Goal: Information Seeking & Learning: Find specific page/section

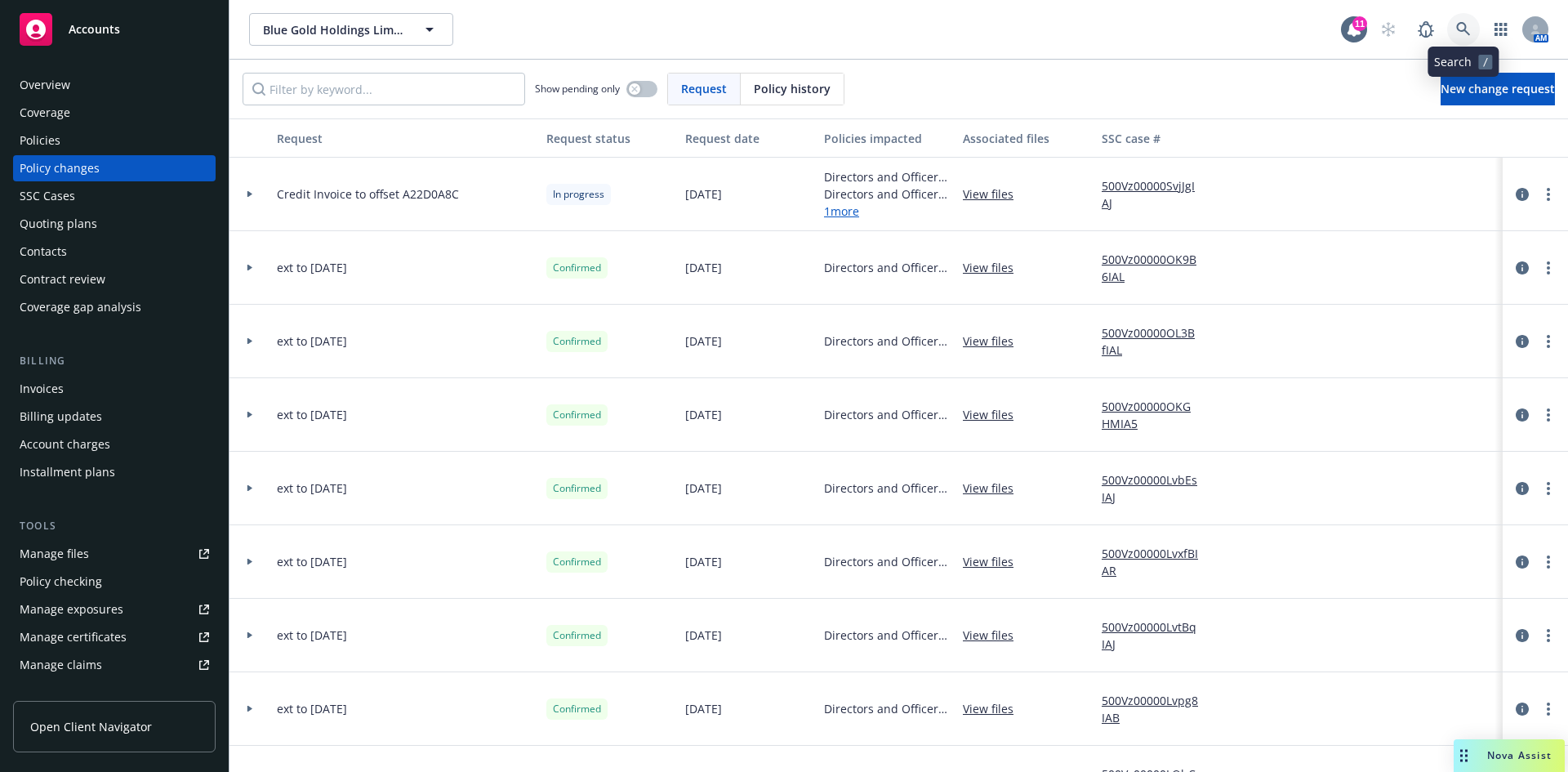
click at [1473, 29] on link at bounding box center [1463, 29] width 33 height 33
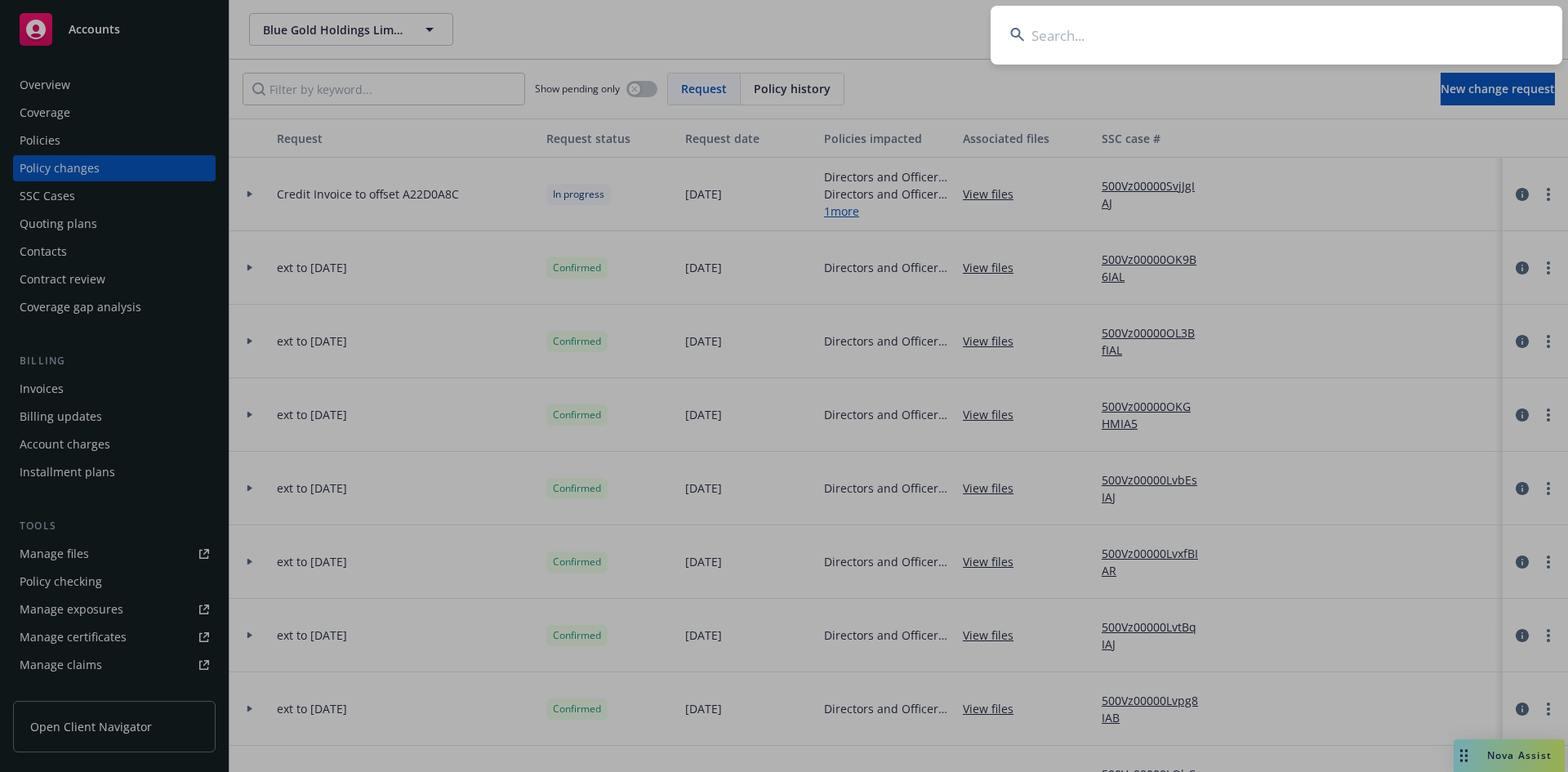
click at [1331, 31] on input at bounding box center [1276, 35] width 571 height 59
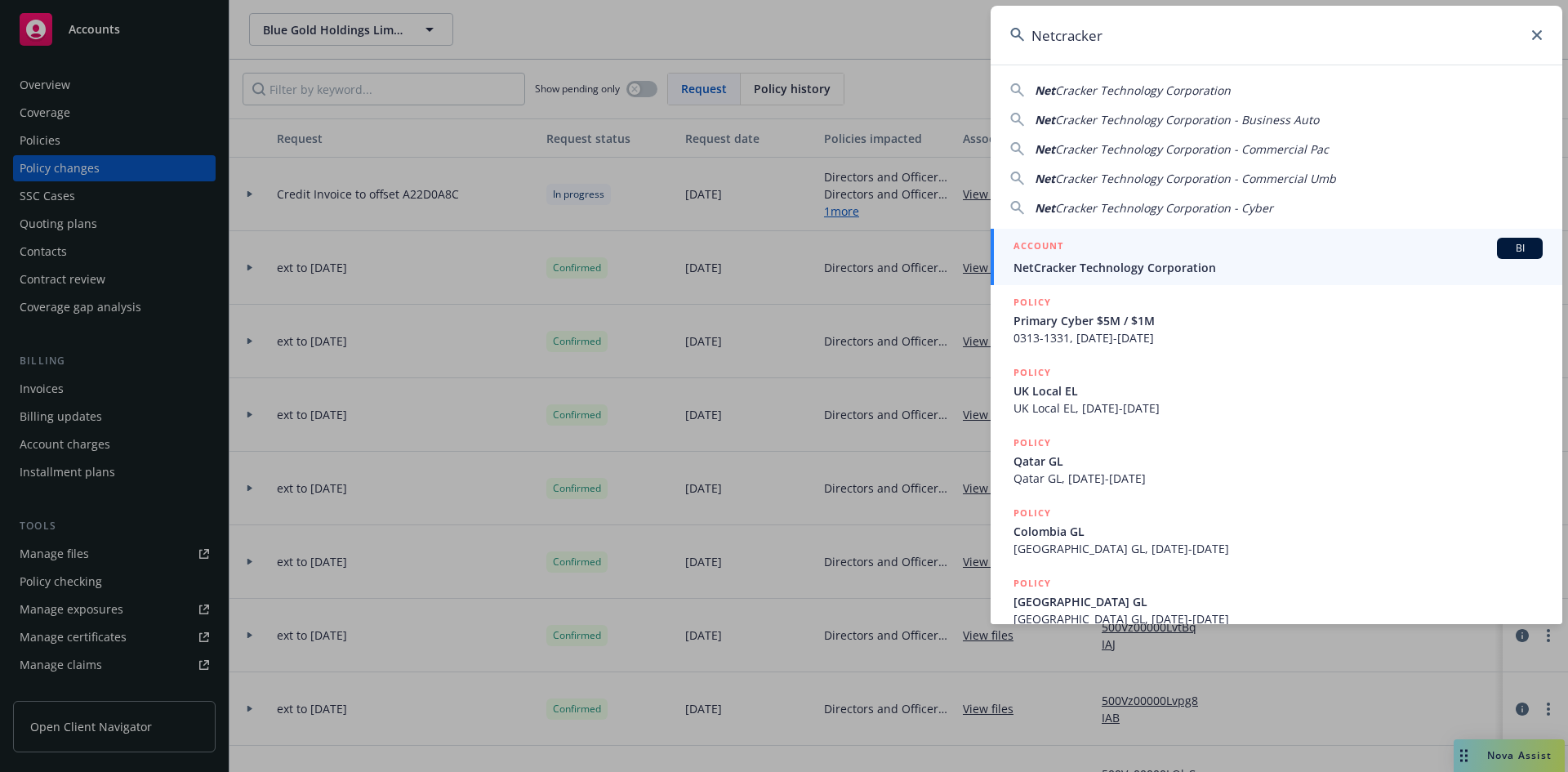
type input "Netcracker"
click at [1068, 264] on span "NetCracker Technology Corporation" at bounding box center [1278, 267] width 529 height 17
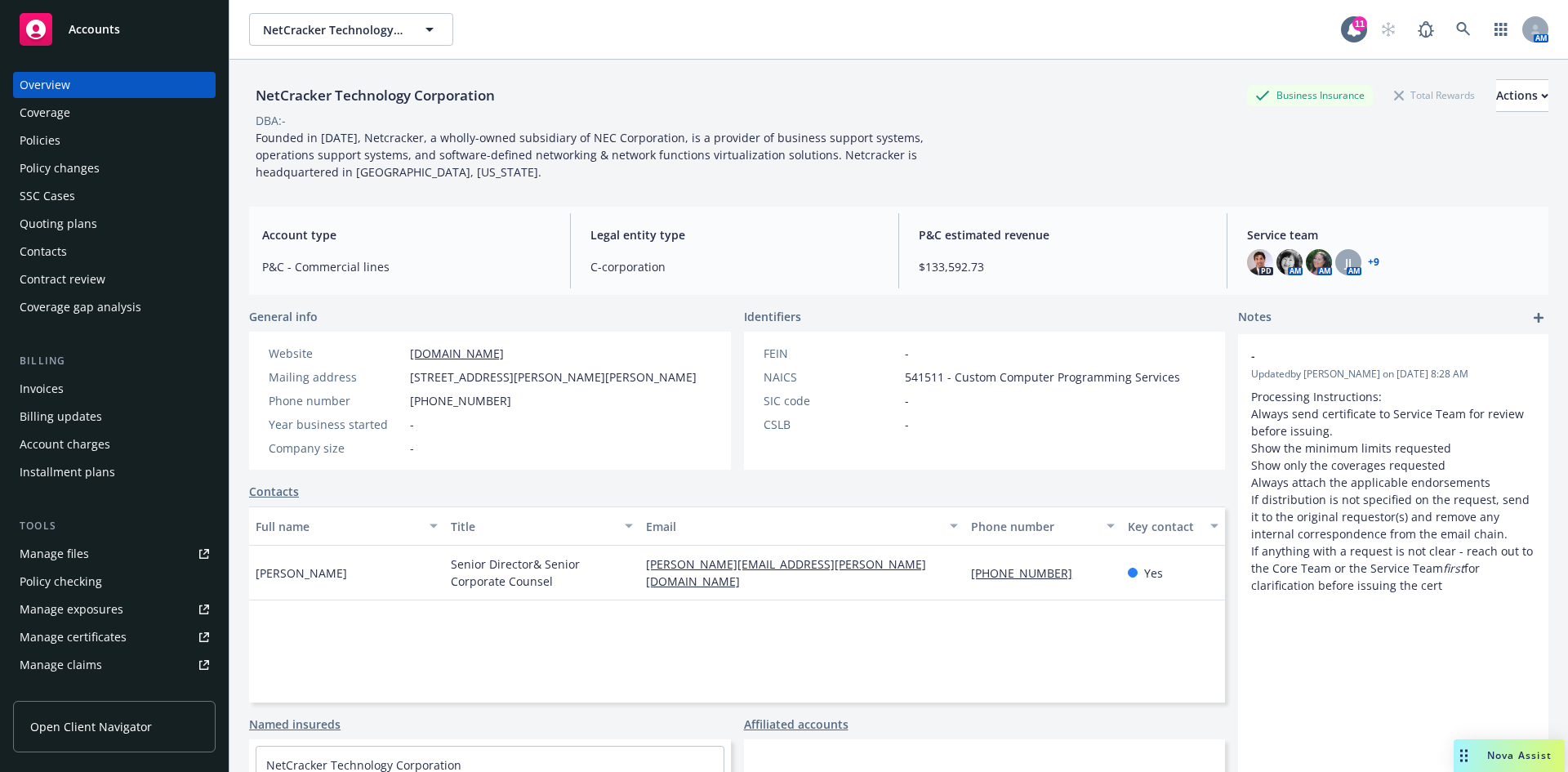
click at [61, 141] on div "Policies" at bounding box center [114, 141] width 190 height 26
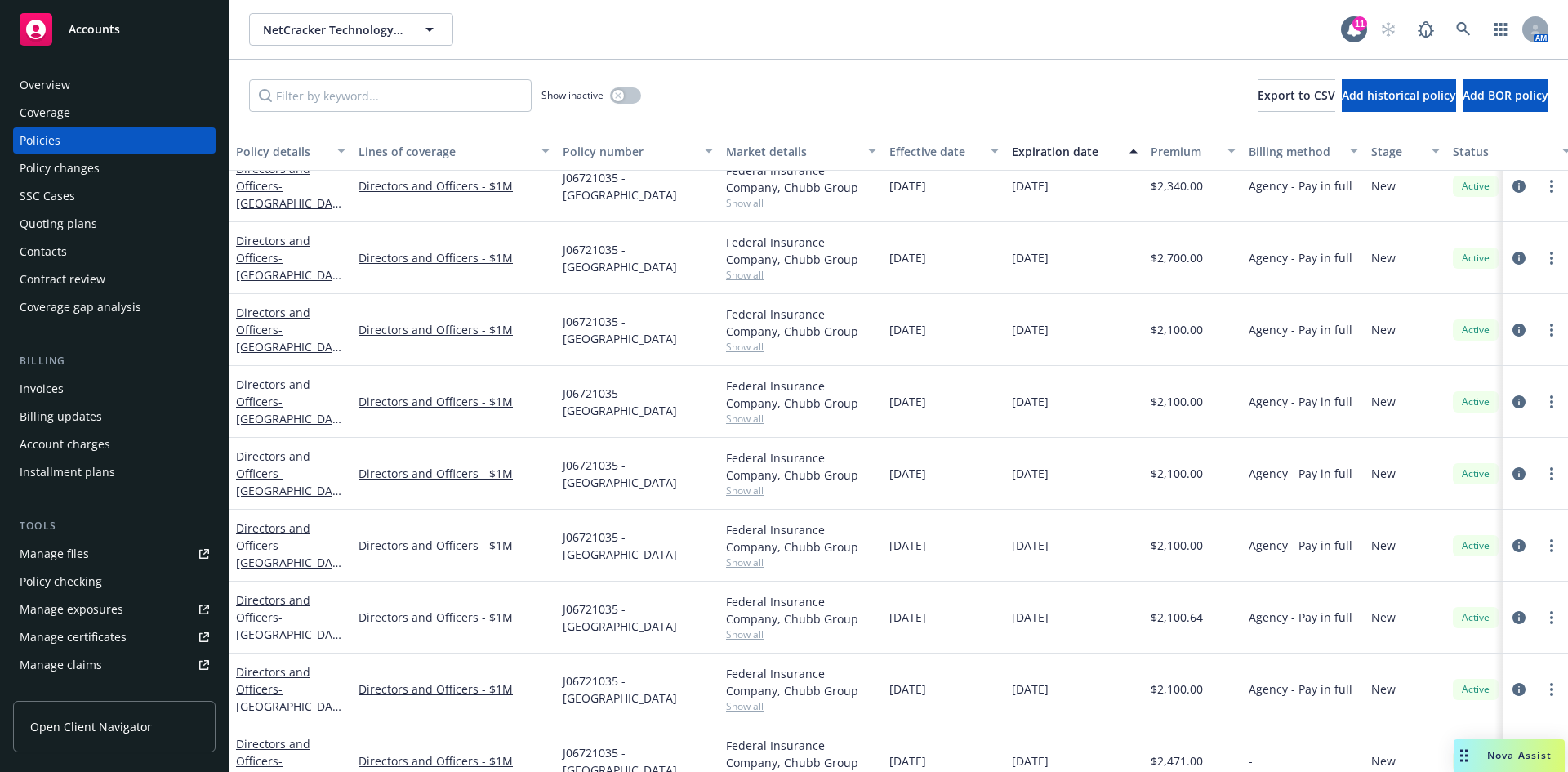
scroll to position [1276, 0]
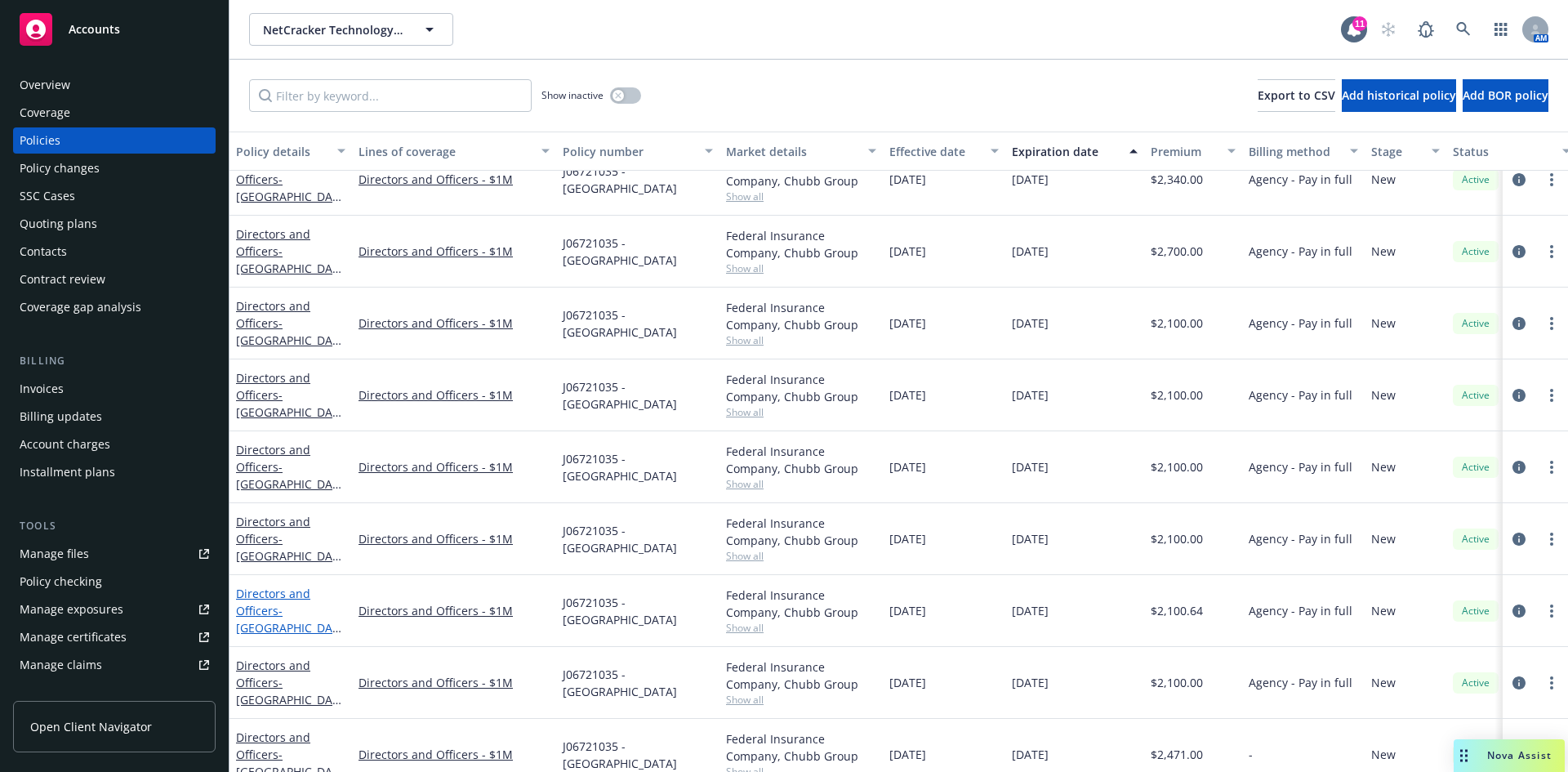
click at [261, 609] on link "Directors and Officers - [GEOGRAPHIC_DATA]" at bounding box center [287, 619] width 103 height 67
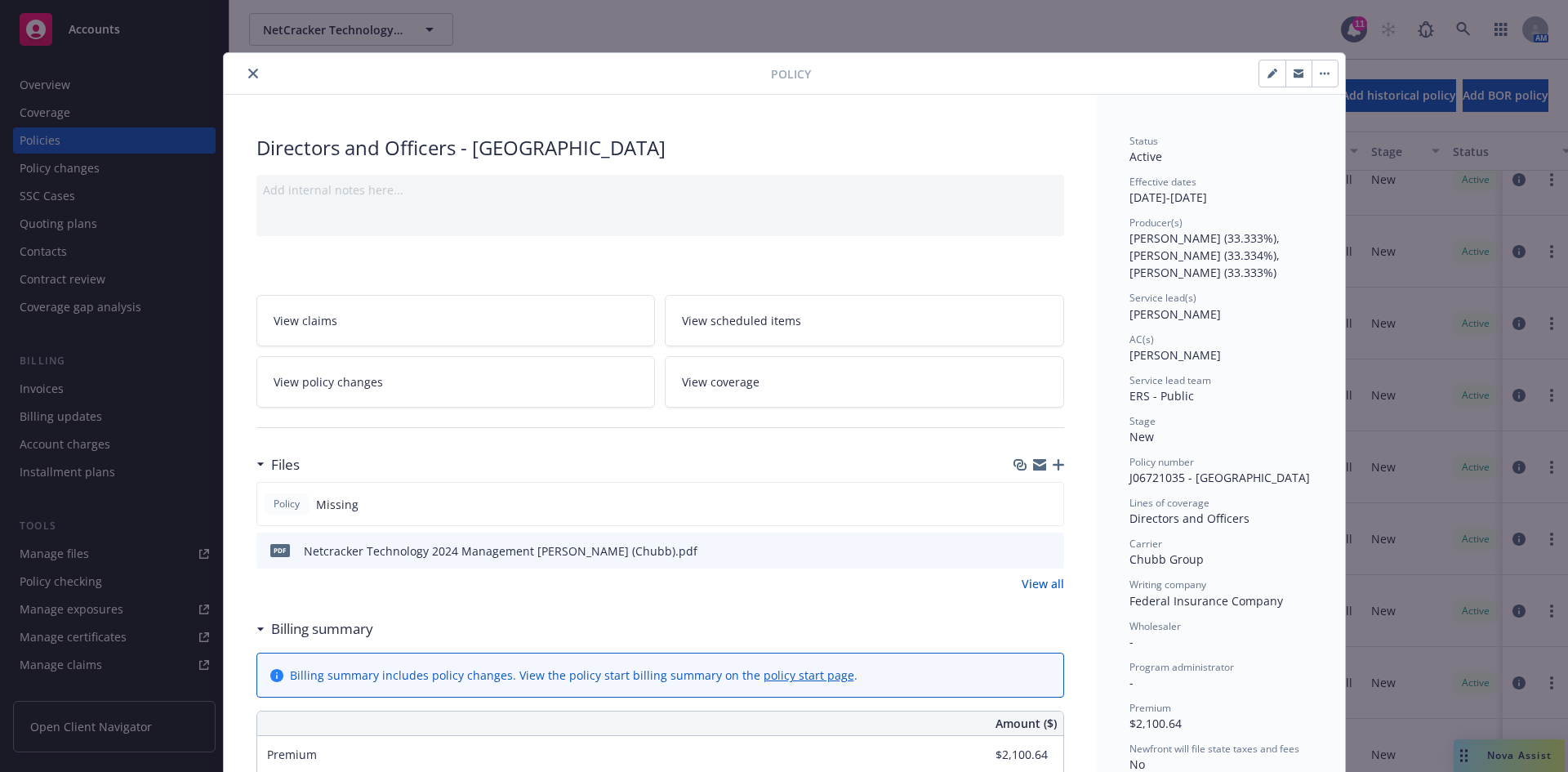
click at [1044, 550] on icon "preview file" at bounding box center [1048, 550] width 15 height 11
click at [1042, 547] on icon "preview file" at bounding box center [1048, 550] width 15 height 11
click at [248, 76] on icon "close" at bounding box center [253, 74] width 9 height 9
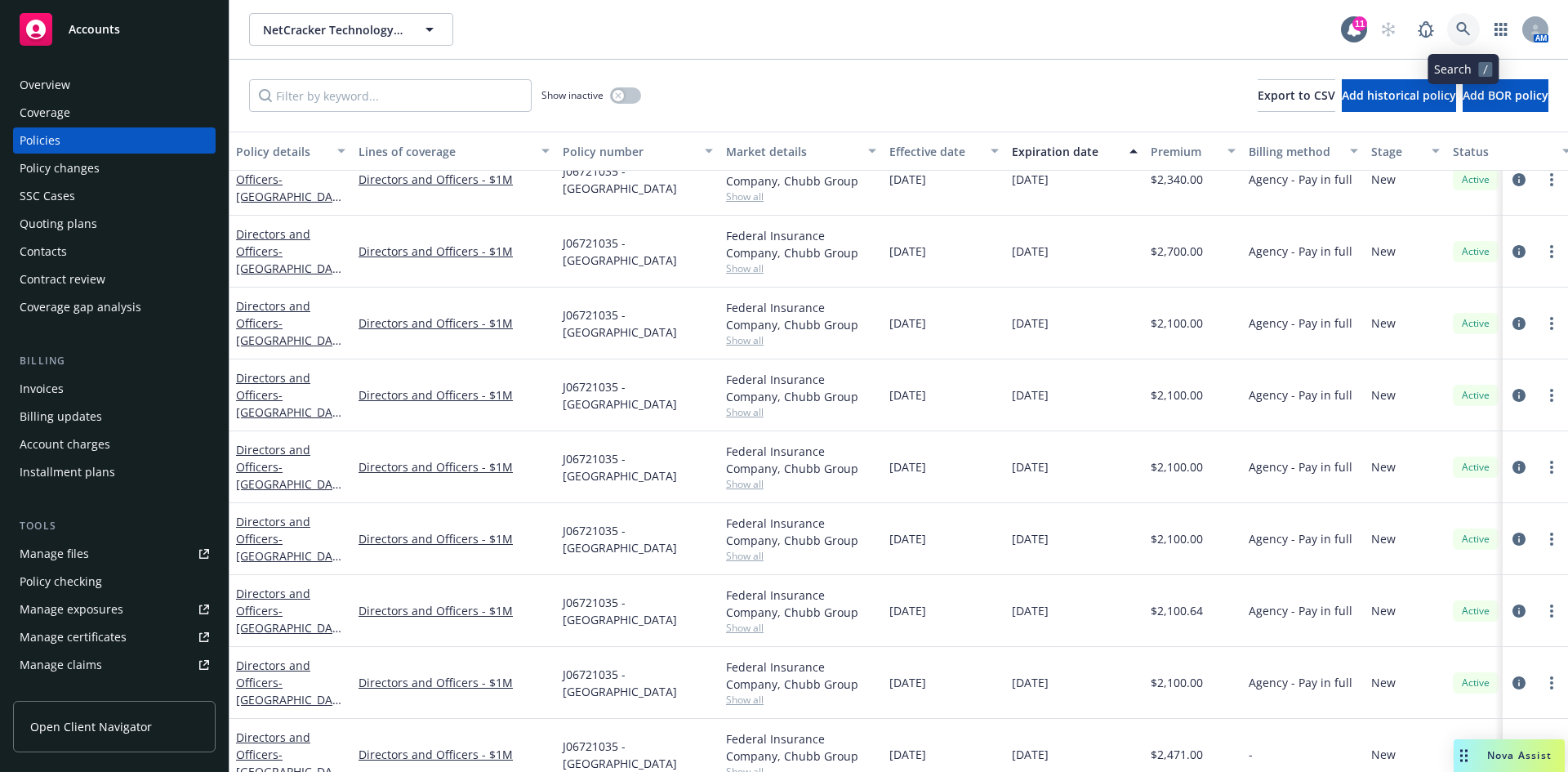
click at [1465, 24] on icon at bounding box center [1464, 29] width 15 height 15
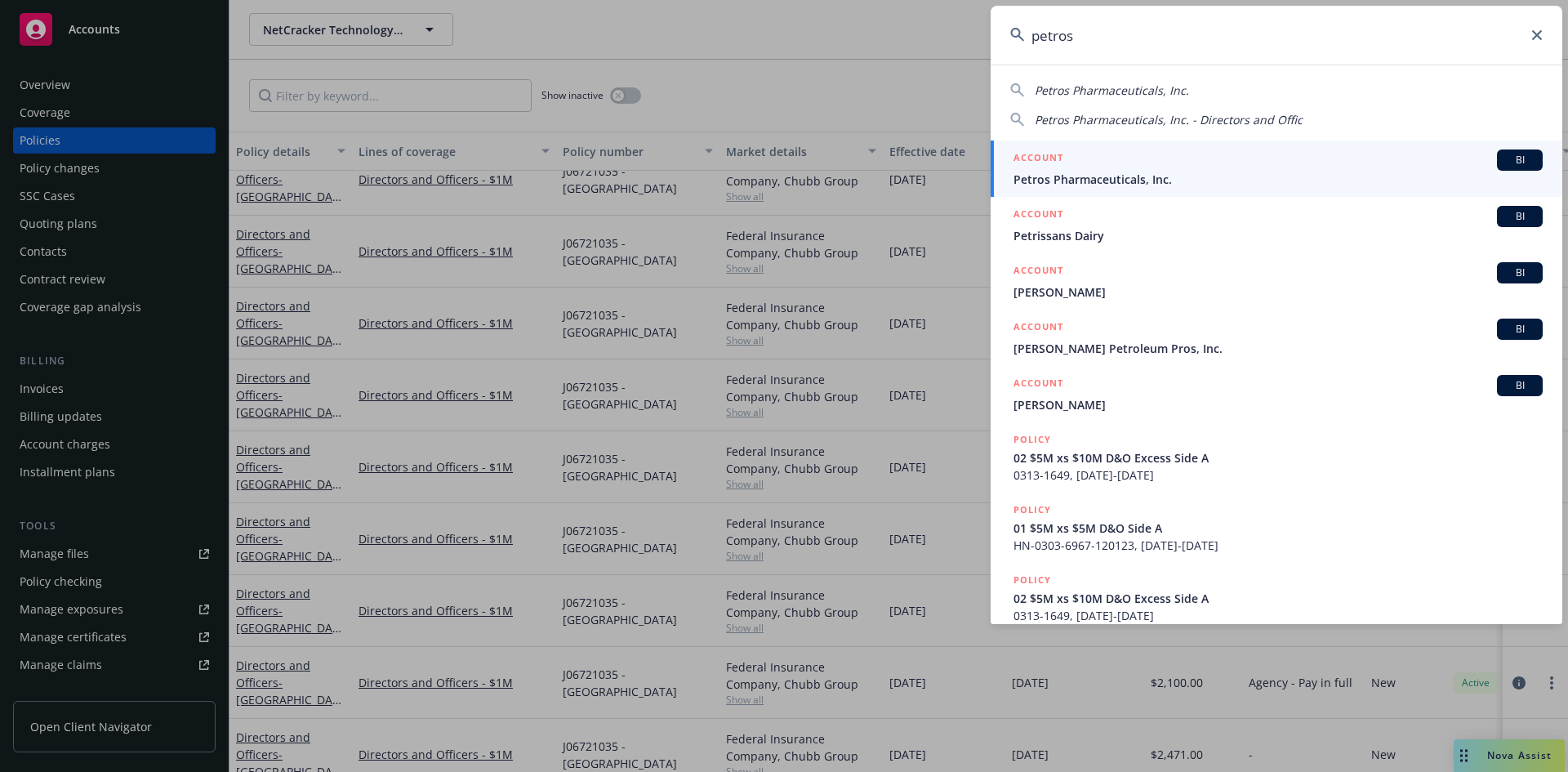
type input "petros"
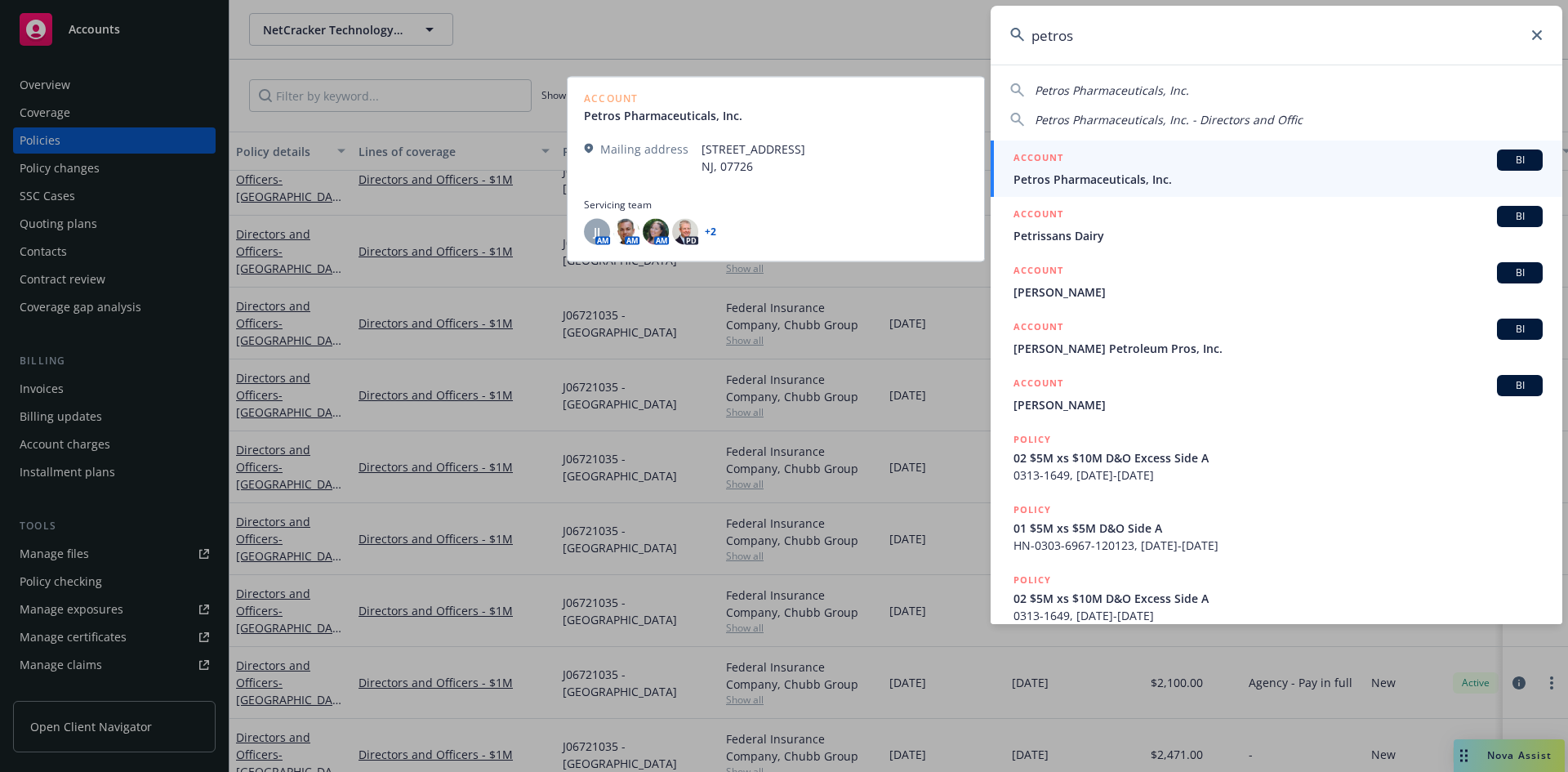
click at [1144, 179] on span "Petros Pharmaceuticals, Inc." at bounding box center [1278, 180] width 529 height 17
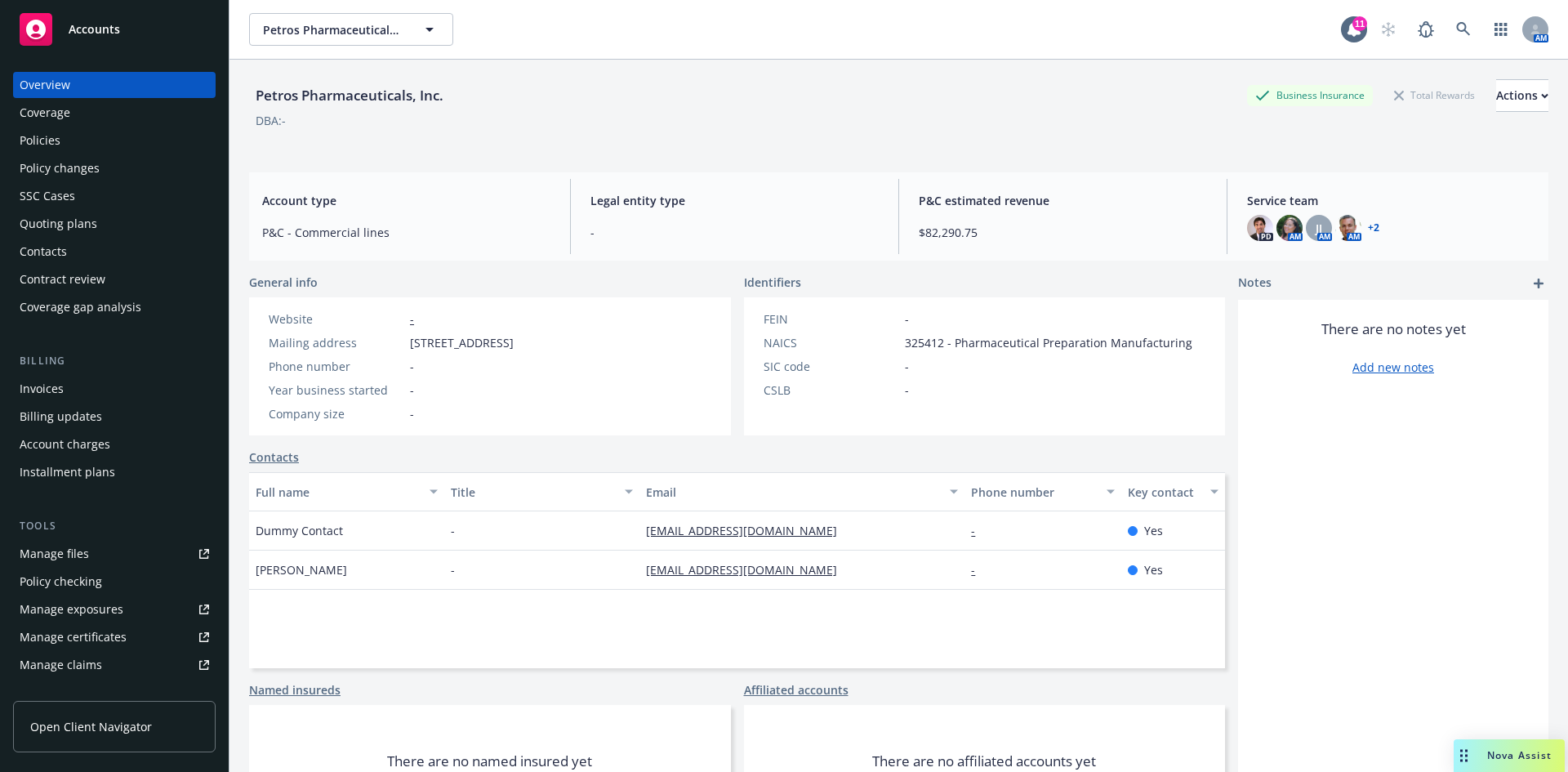
click at [42, 143] on div "Policies" at bounding box center [40, 141] width 41 height 26
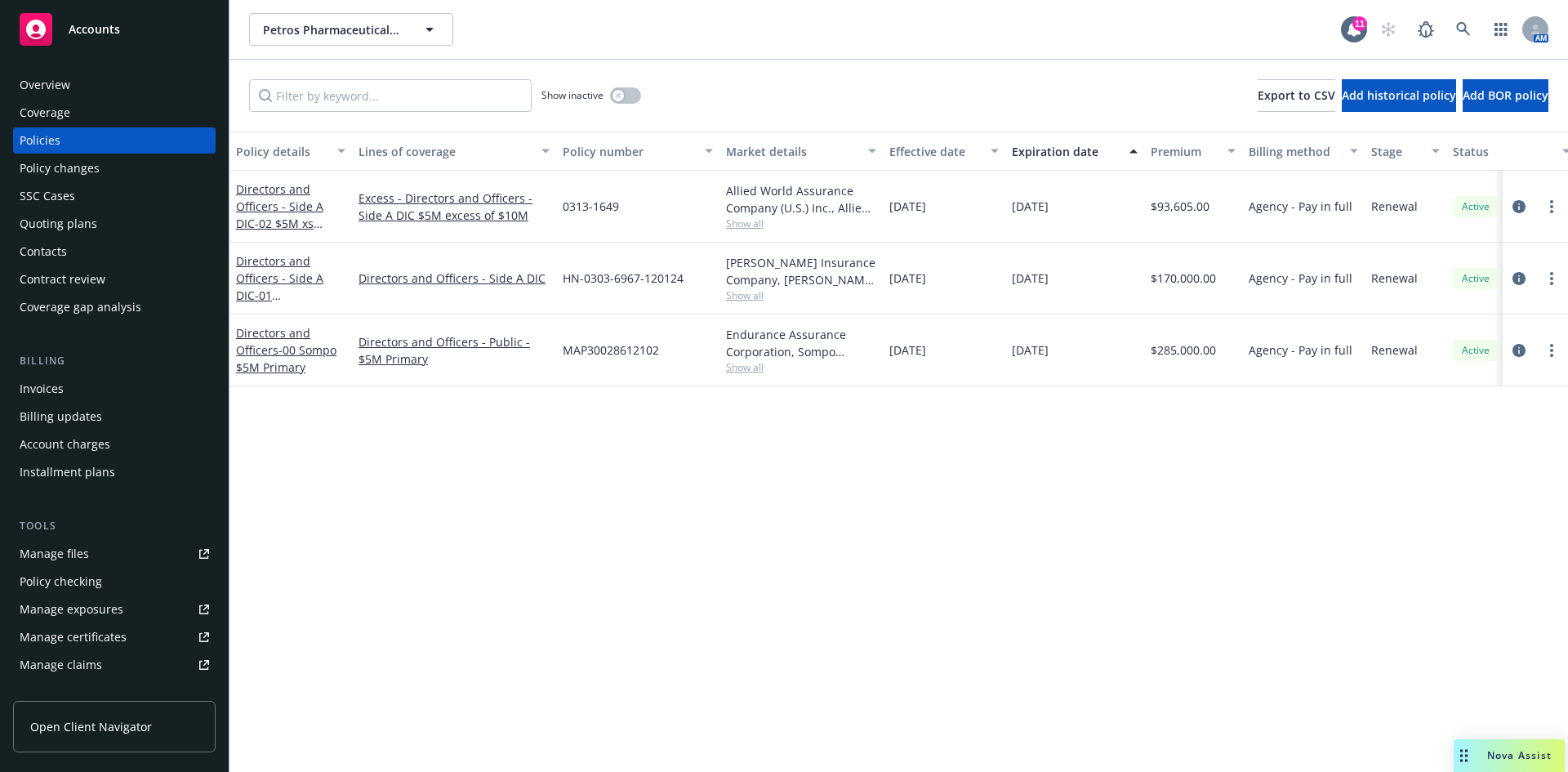
click at [61, 114] on div "Coverage" at bounding box center [45, 112] width 51 height 26
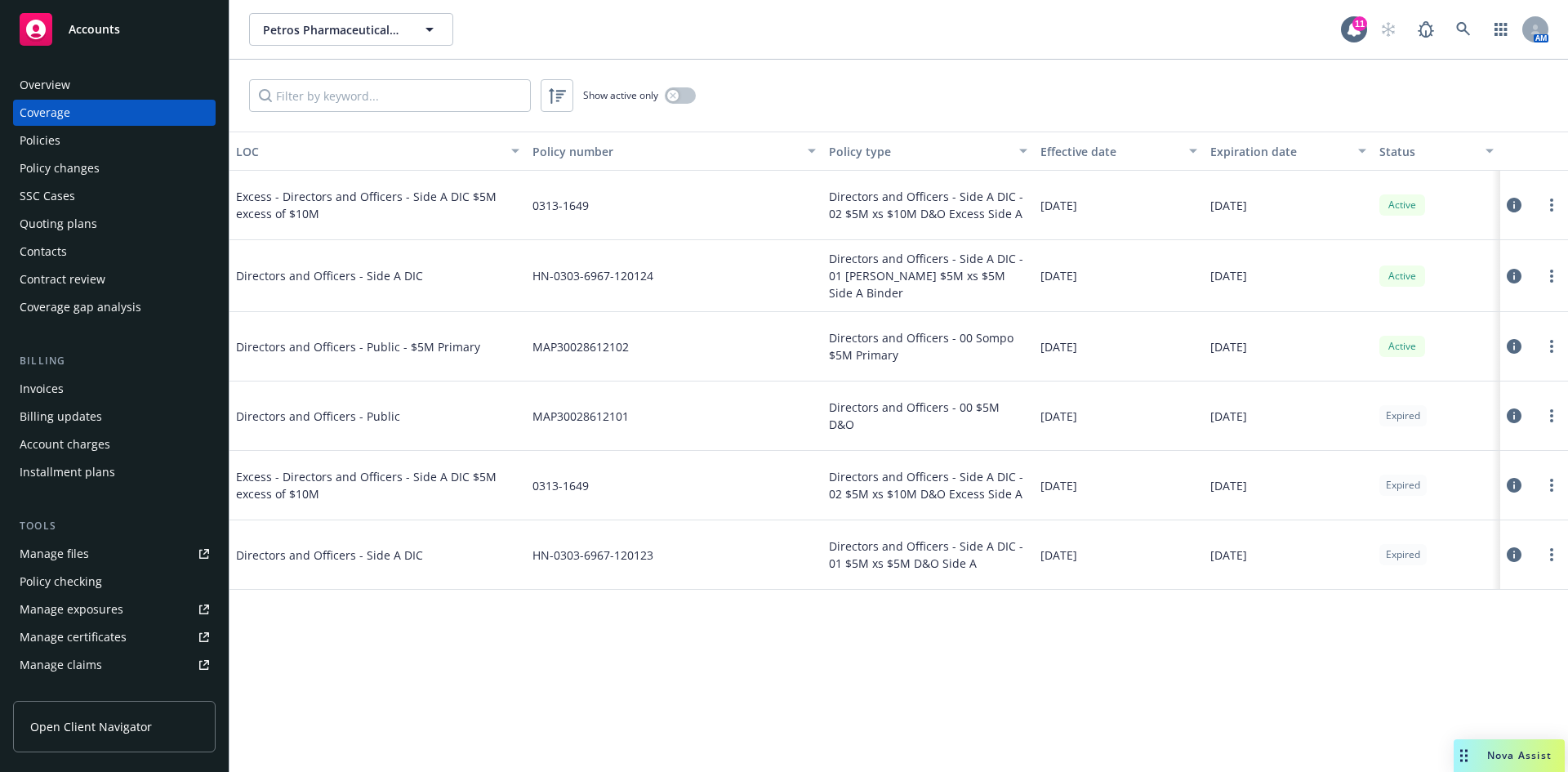
click at [25, 81] on div "Overview" at bounding box center [45, 85] width 51 height 26
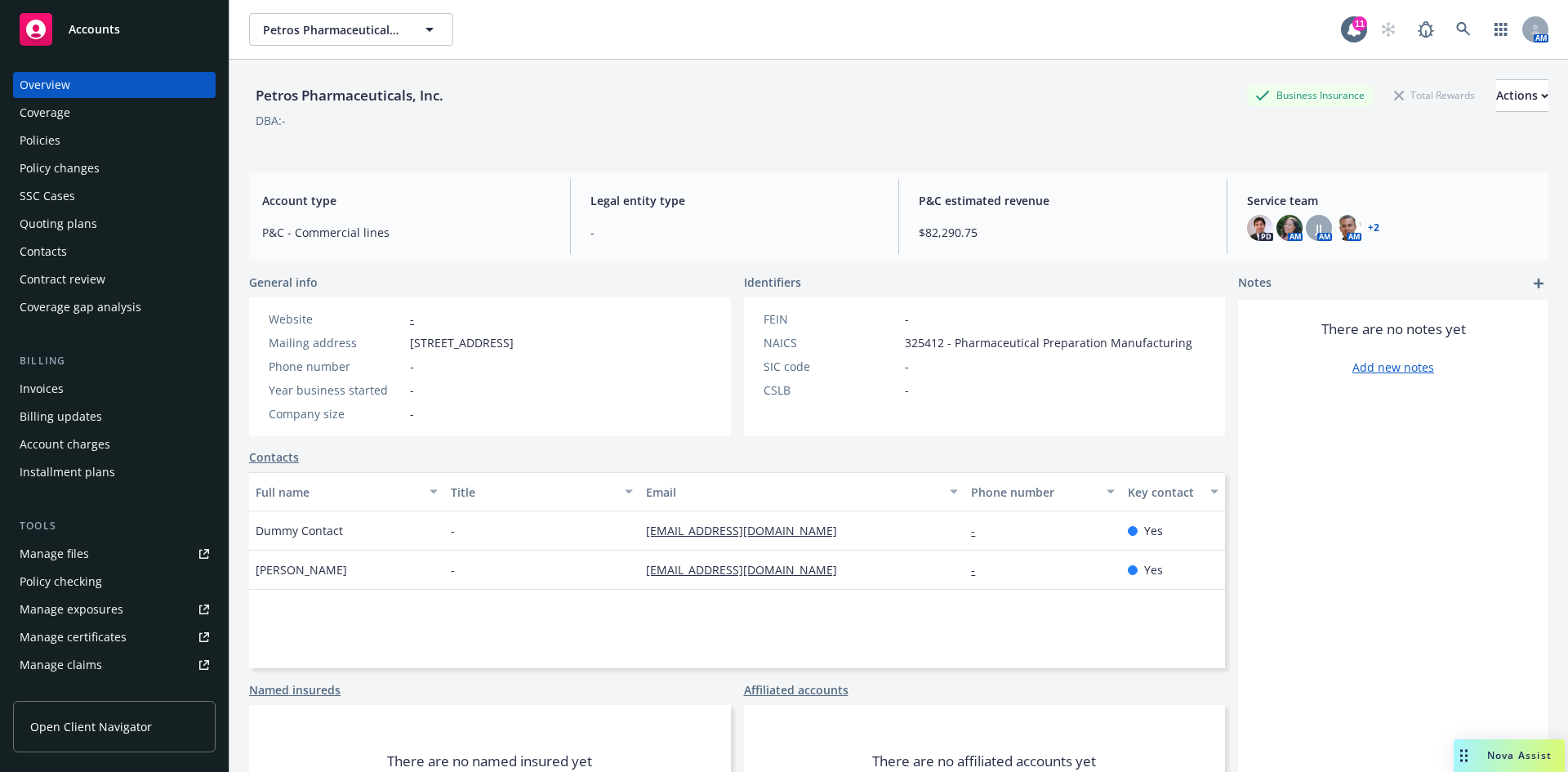
drag, startPoint x: 460, startPoint y: 93, endPoint x: 450, endPoint y: 99, distance: 11.7
click at [460, 94] on div "Petros Pharmaceuticals, Inc. Business Insurance Total Rewards Actions" at bounding box center [899, 95] width 1300 height 33
click at [450, 95] on div "Petros Pharmaceuticals, Inc." at bounding box center [349, 95] width 201 height 21
drag, startPoint x: 445, startPoint y: 94, endPoint x: 241, endPoint y: 106, distance: 204.4
click at [241, 106] on div "Petros Pharmaceuticals, Inc. Business Insurance Total Rewards Actions DBA: - Ac…" at bounding box center [898, 445] width 1338 height 772
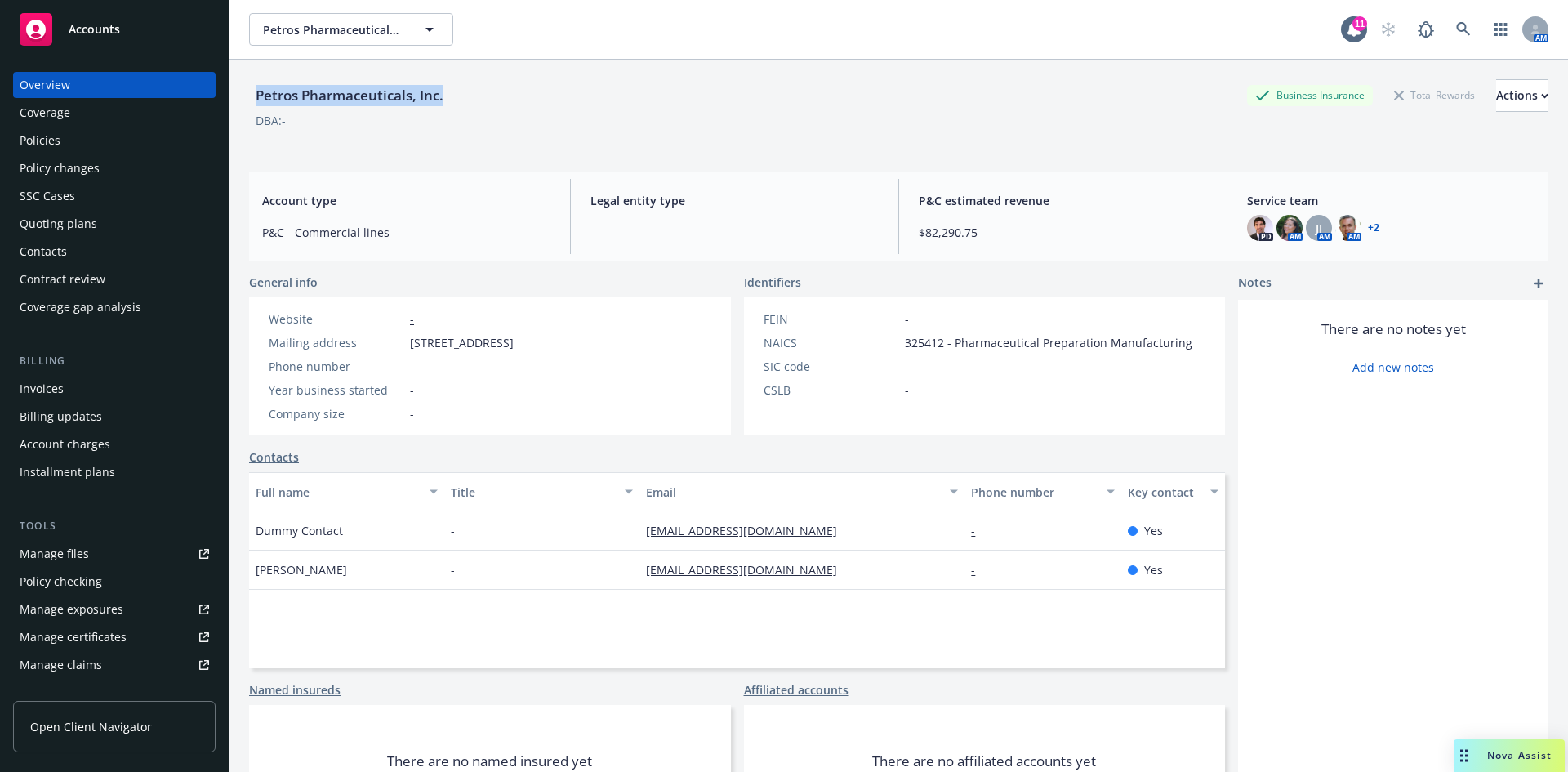
copy div "Petros Pharmaceuticals, Inc."
click at [69, 141] on div "Policies" at bounding box center [114, 141] width 190 height 26
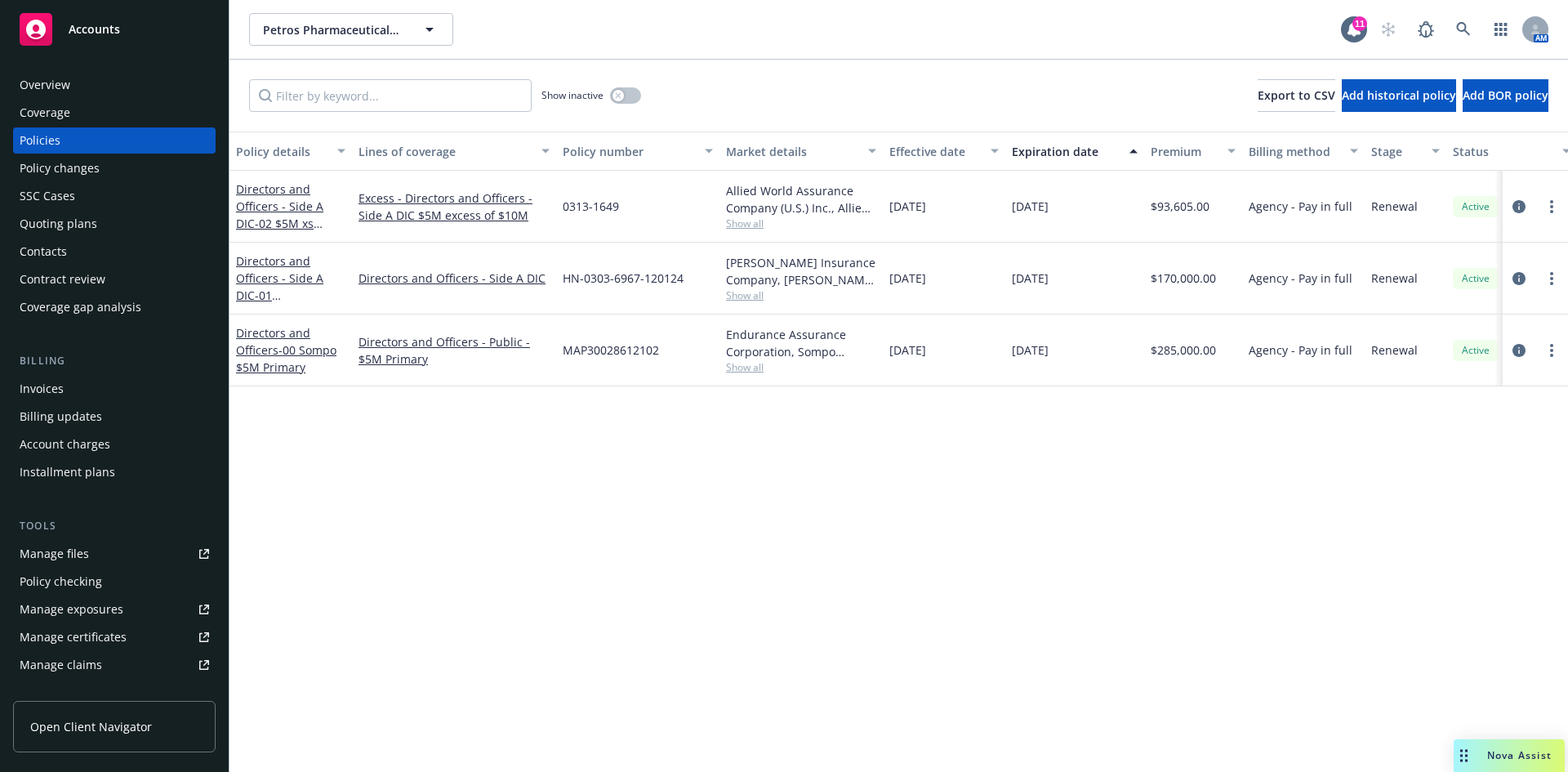
click at [51, 82] on div "Overview" at bounding box center [45, 85] width 51 height 26
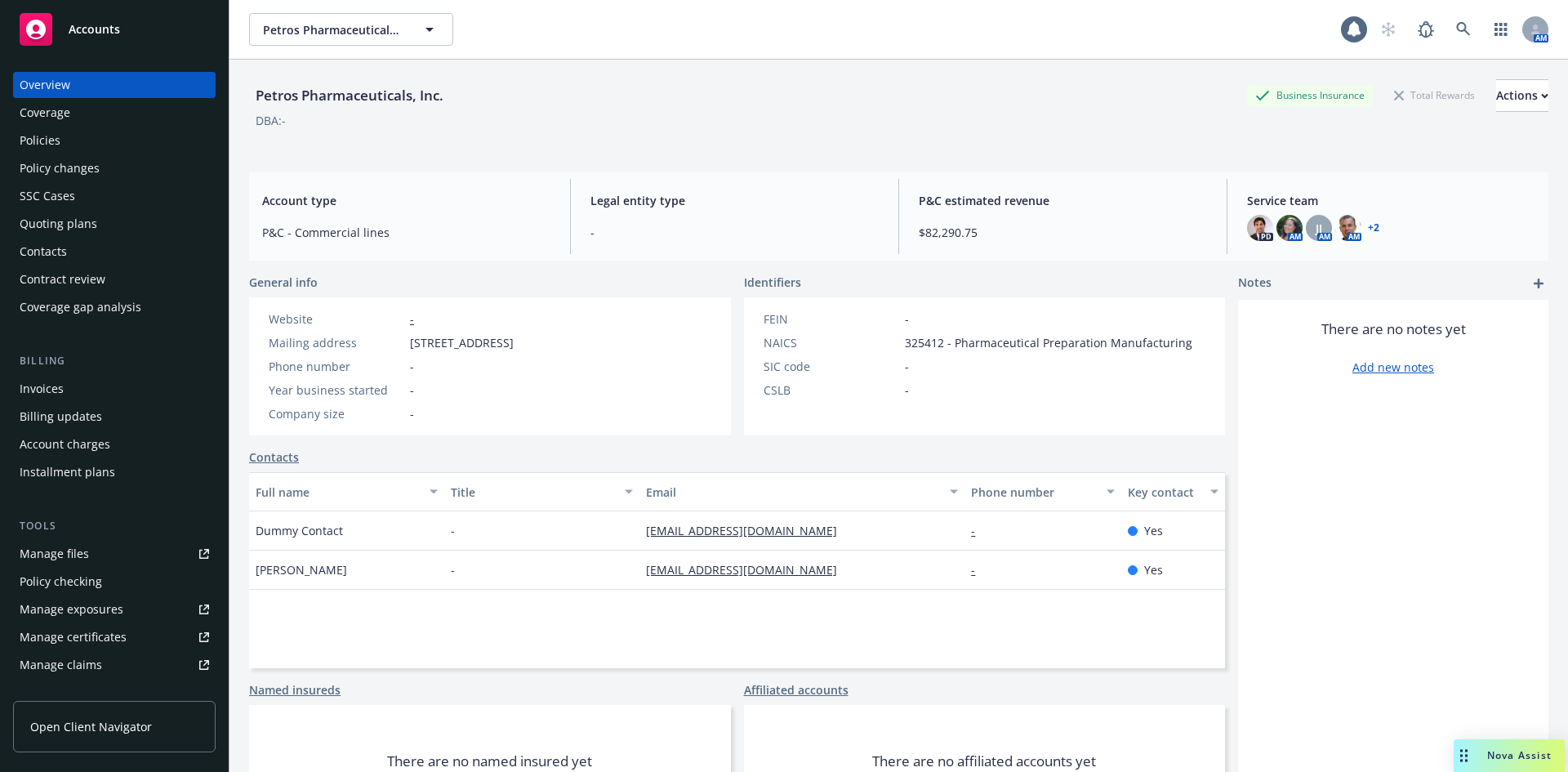
click at [361, 94] on div "Petros Pharmaceuticals, Inc." at bounding box center [349, 95] width 201 height 21
copy div "Petros Pharmaceuticals, Inc."
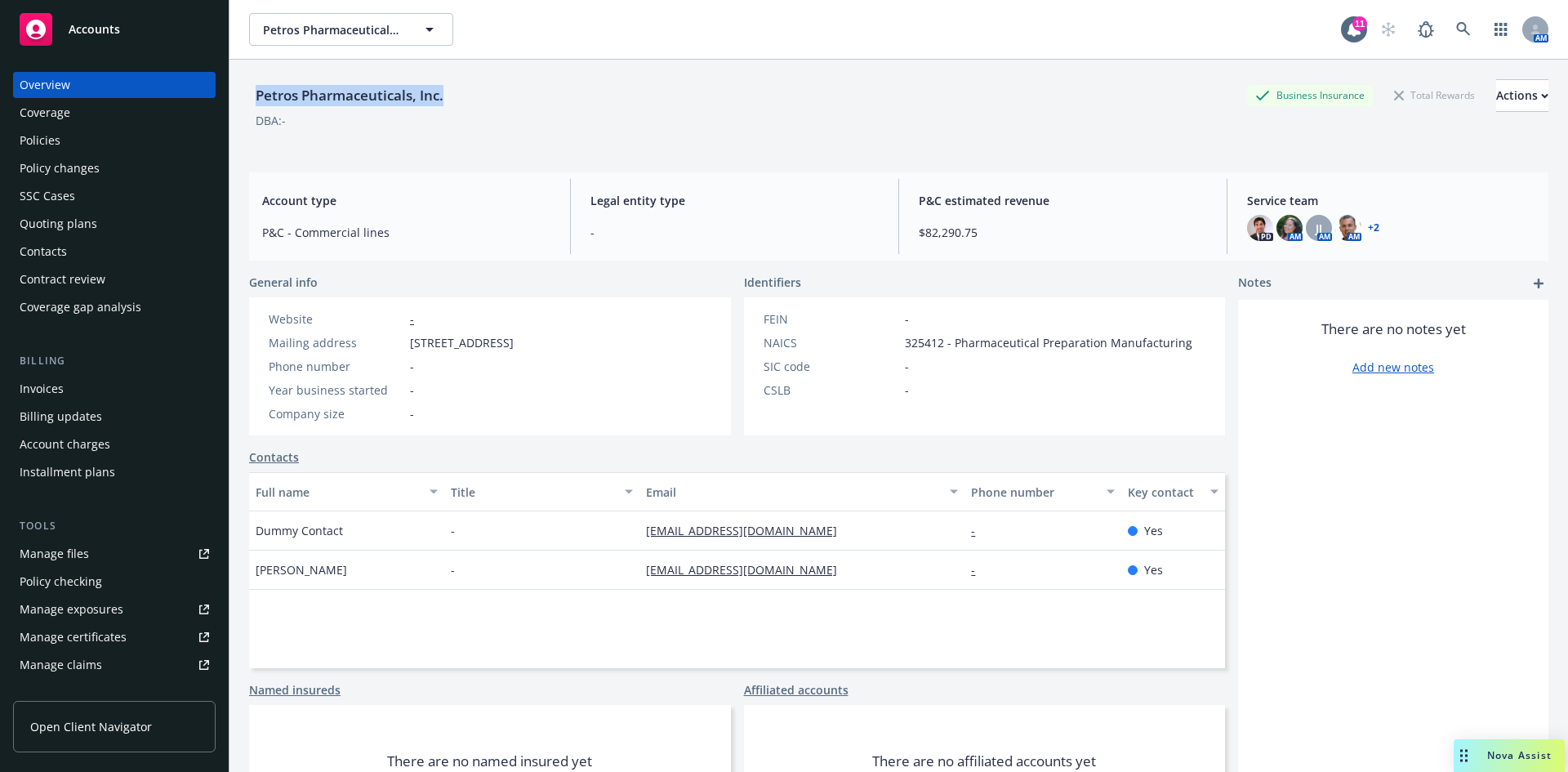
drag, startPoint x: 349, startPoint y: 97, endPoint x: 398, endPoint y: 96, distance: 49.0
click at [349, 97] on div "Petros Pharmaceuticals, Inc." at bounding box center [349, 95] width 201 height 21
click at [423, 94] on div "Petros Pharmaceuticals, Inc." at bounding box center [349, 95] width 201 height 21
drag, startPoint x: 416, startPoint y: 93, endPoint x: 301, endPoint y: 92, distance: 115.0
click at [301, 92] on div "Petros Pharmaceuticals, Inc." at bounding box center [349, 95] width 201 height 21
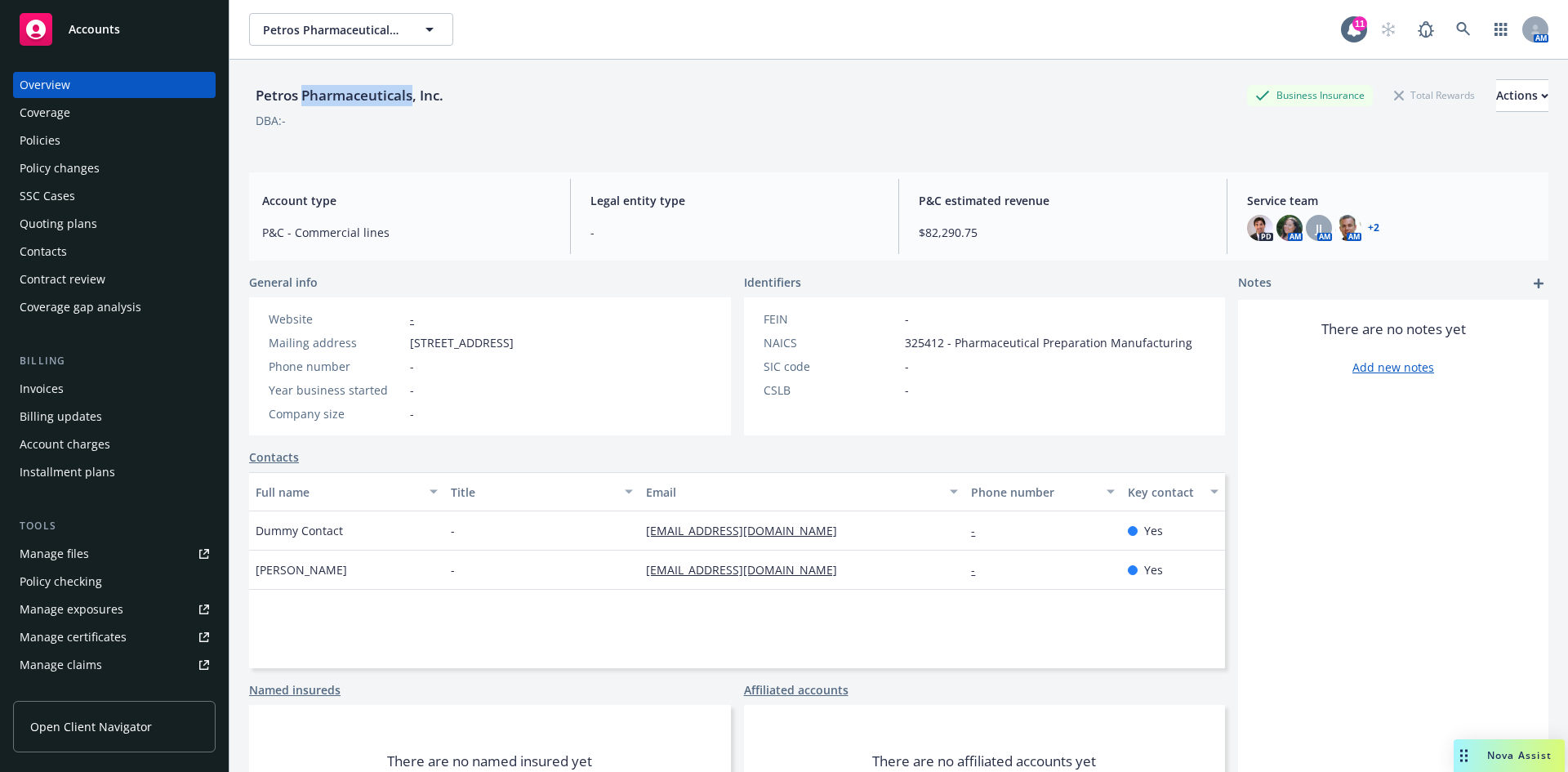
copy div "Pharmaceuticals"
click at [56, 137] on div "Policies" at bounding box center [40, 141] width 41 height 26
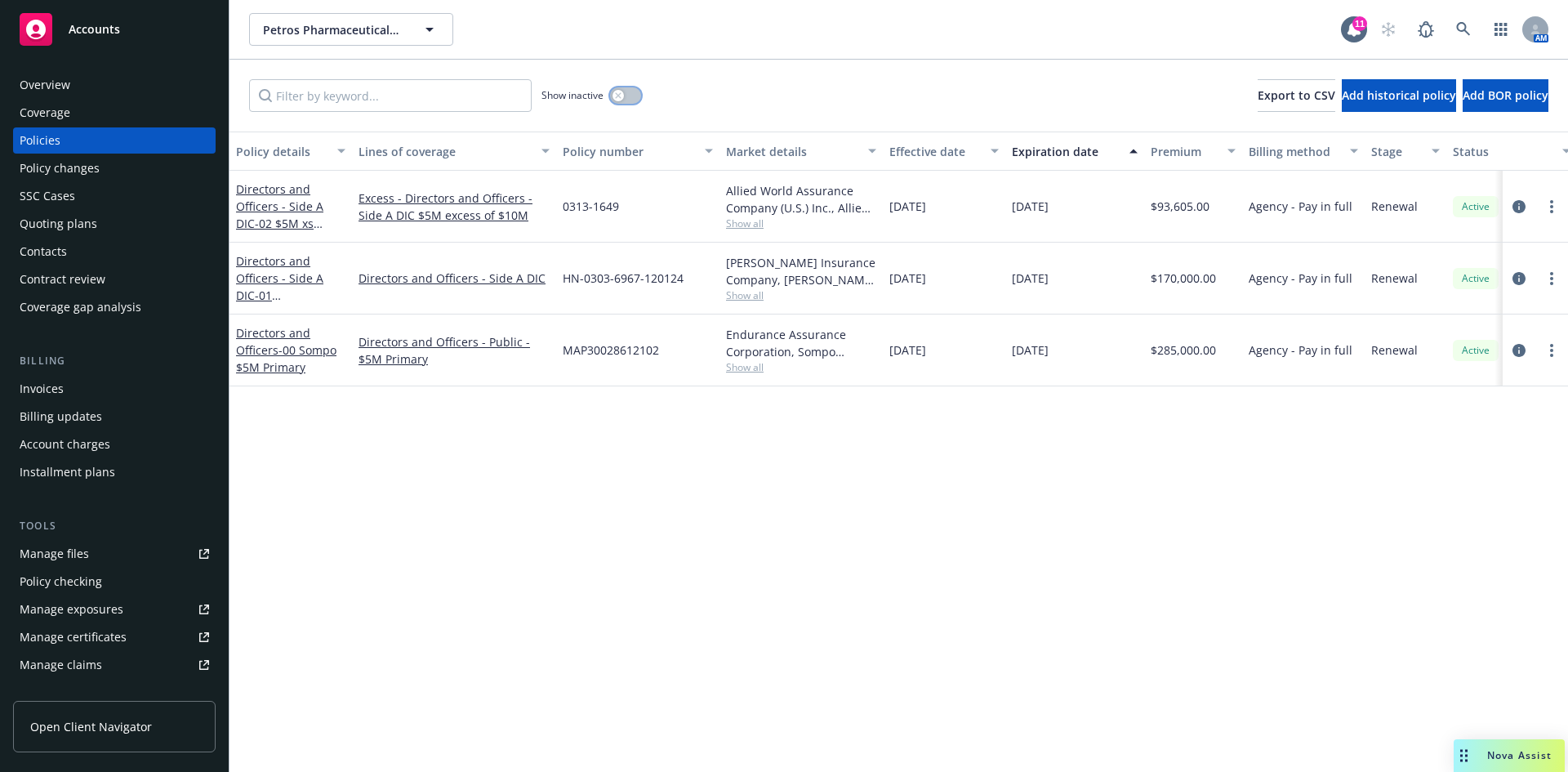
click at [623, 94] on div "button" at bounding box center [618, 95] width 11 height 11
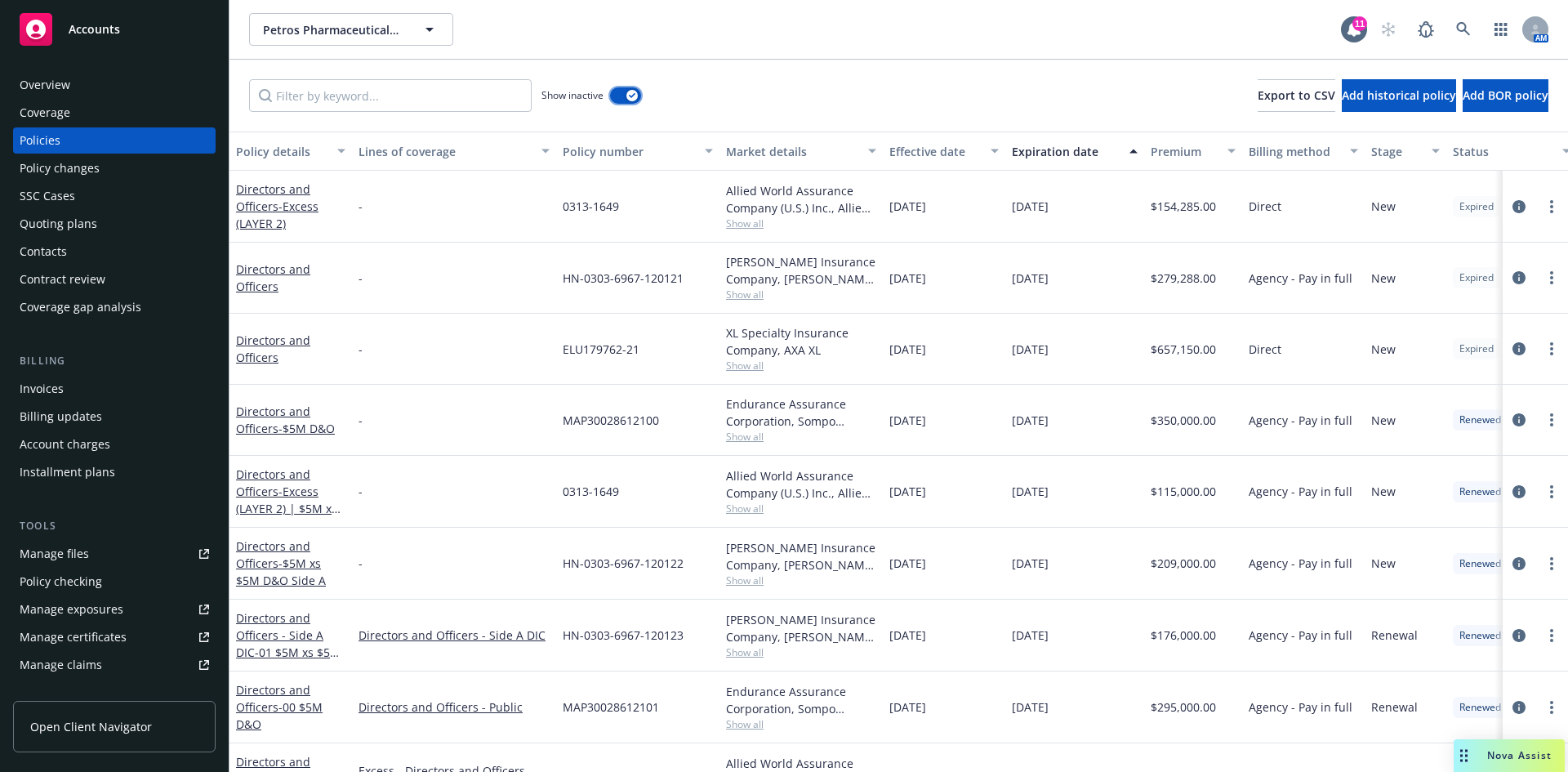
scroll to position [199, 0]
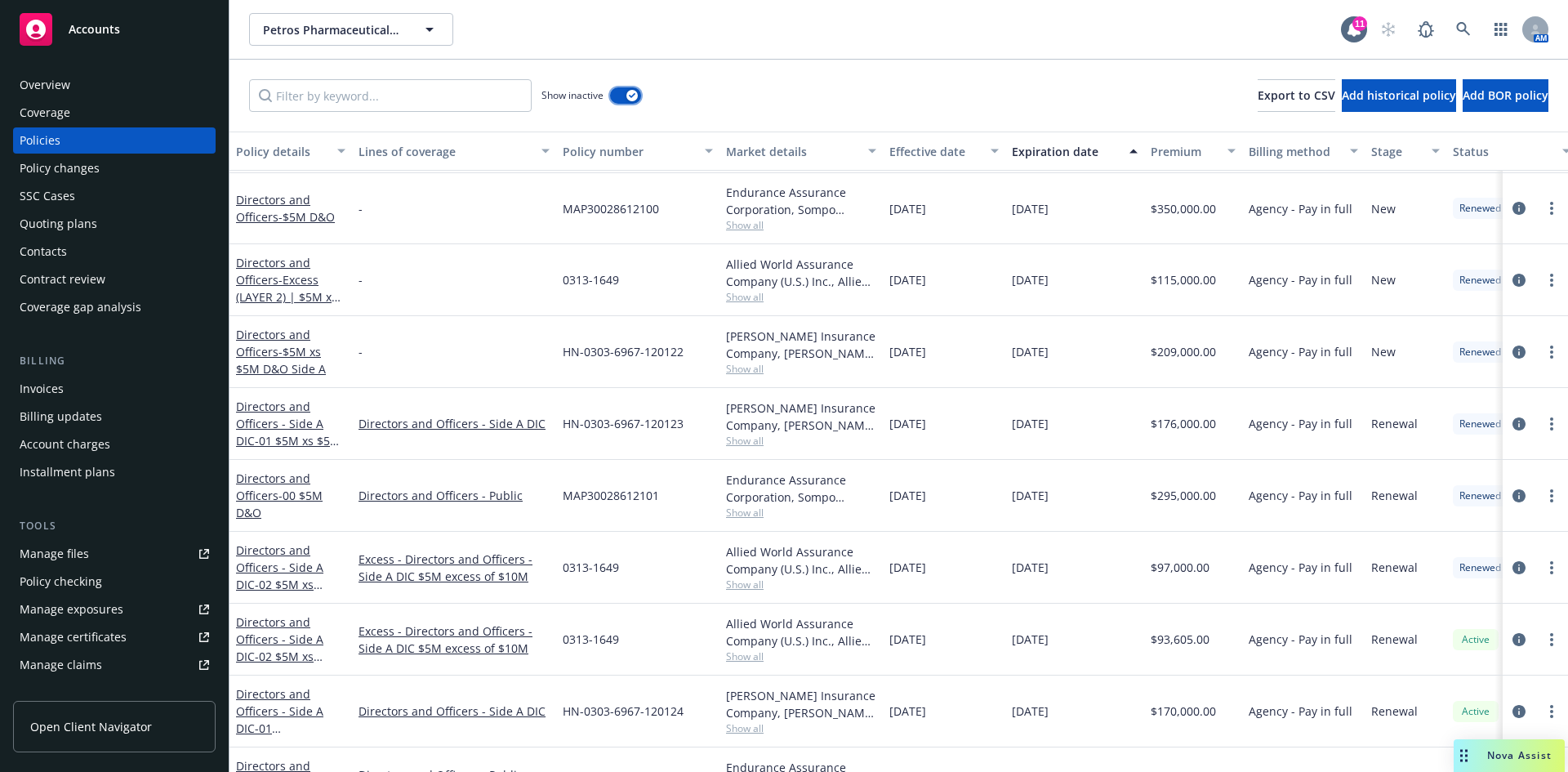
click at [622, 95] on button "button" at bounding box center [625, 95] width 31 height 16
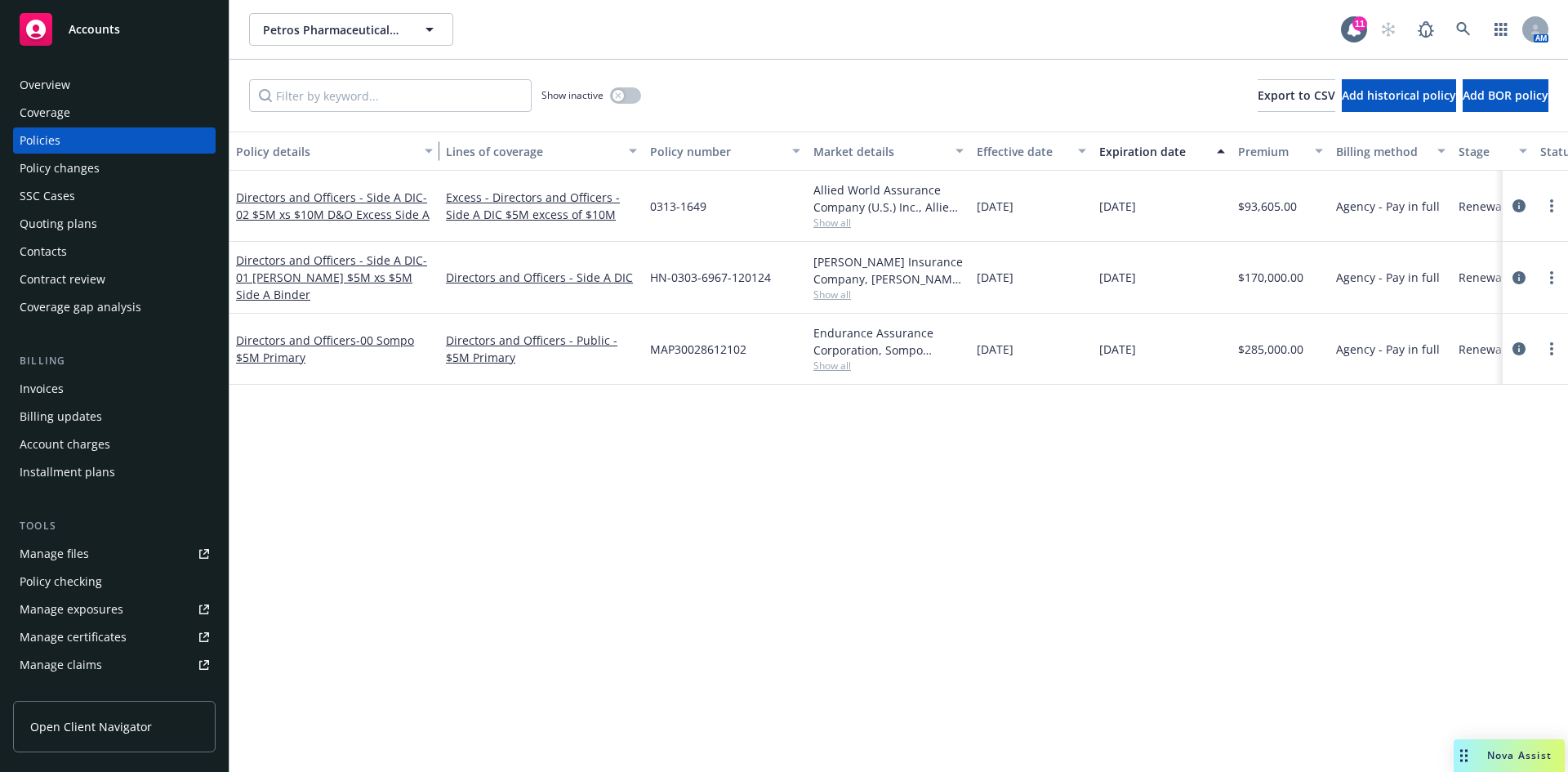
drag, startPoint x: 347, startPoint y: 135, endPoint x: 434, endPoint y: 131, distance: 87.1
click at [434, 131] on button "Policy details" at bounding box center [334, 151] width 210 height 40
click at [774, 575] on div "Policy details Lines of coverage Policy number Market details Effective date Ex…" at bounding box center [898, 452] width 1338 height 641
click at [1035, 558] on div "Policy details Lines of coverage Policy number Market details Effective date Ex…" at bounding box center [898, 452] width 1338 height 641
drag, startPoint x: 124, startPoint y: 811, endPoint x: 111, endPoint y: 811, distance: 13.0
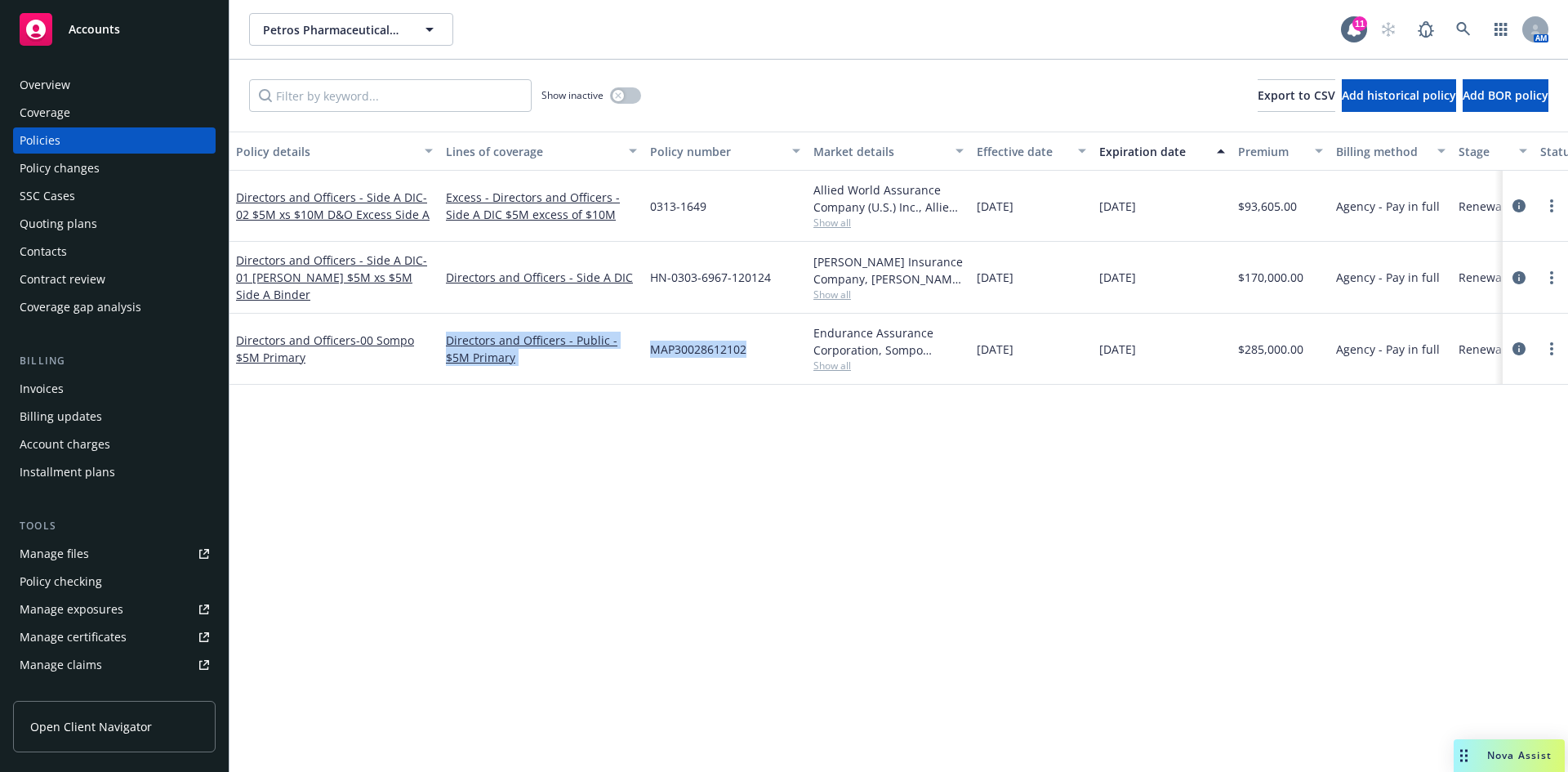
click at [111, 771] on html "Accounts Overview Coverage Policies Policy changes SSC Cases Quoting plans Cont…" at bounding box center [784, 386] width 1568 height 772
